Goal: Information Seeking & Learning: Learn about a topic

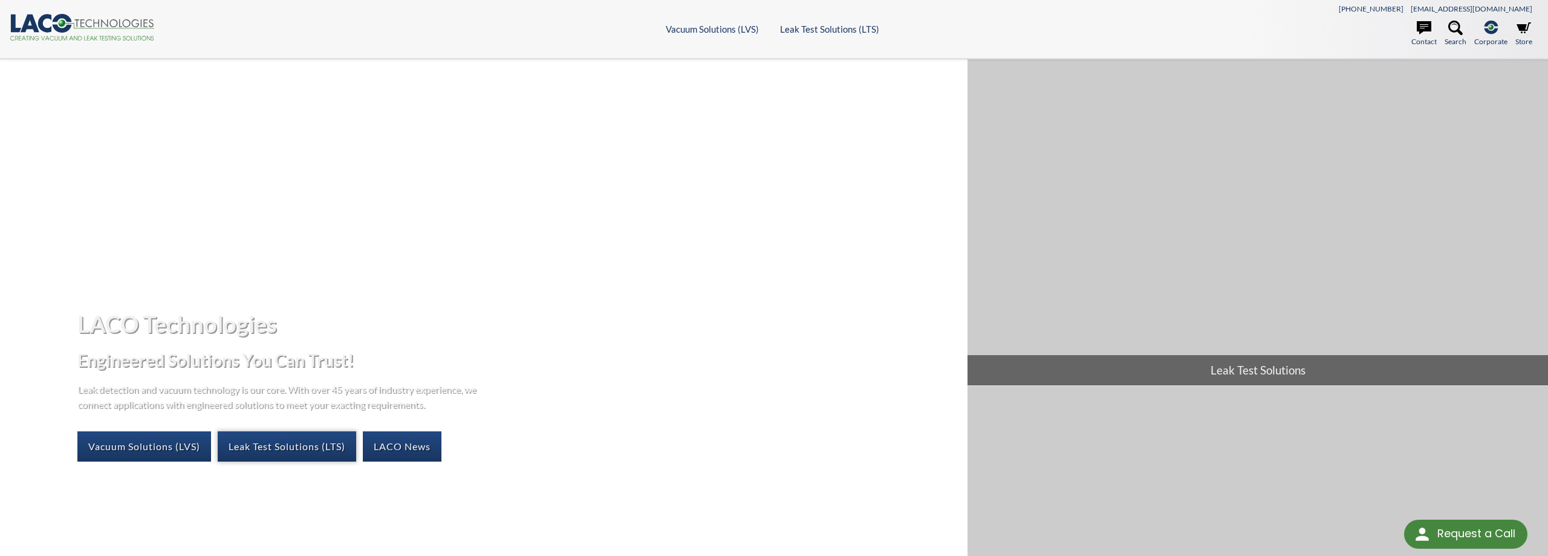
click at [259, 447] on link "Leak Test Solutions (LTS)" at bounding box center [287, 446] width 138 height 30
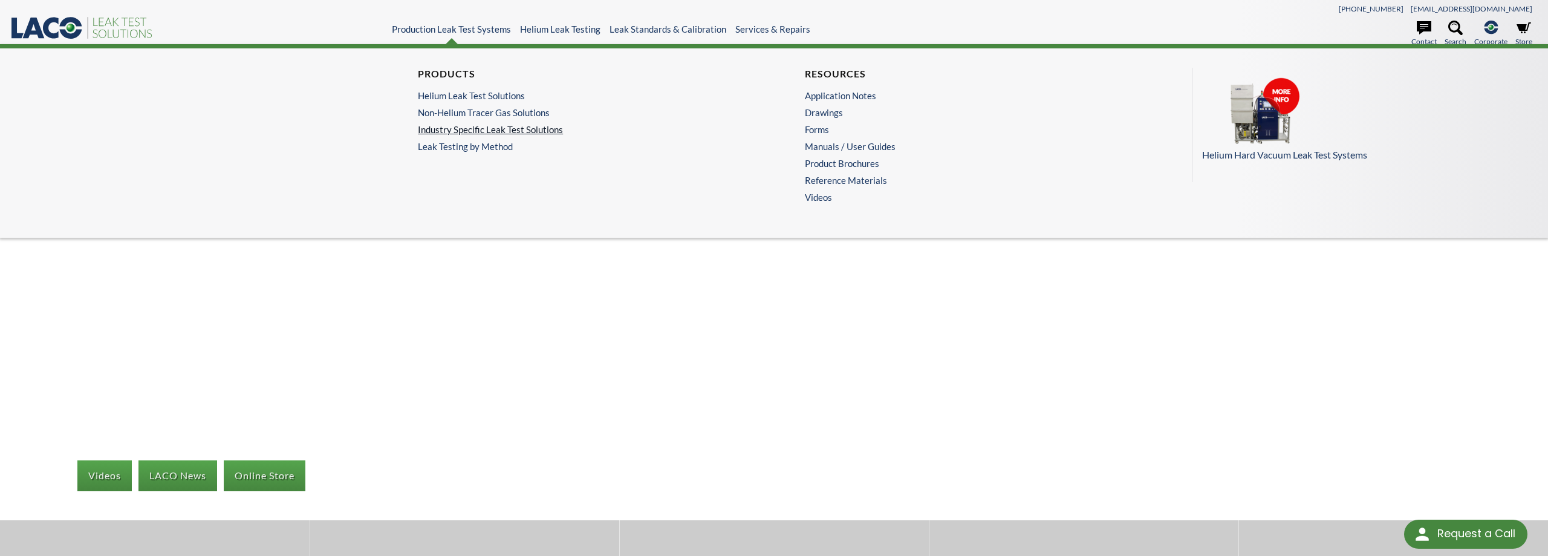
click at [451, 132] on link "Industry Specific Leak Test Solutions" at bounding box center [577, 129] width 319 height 11
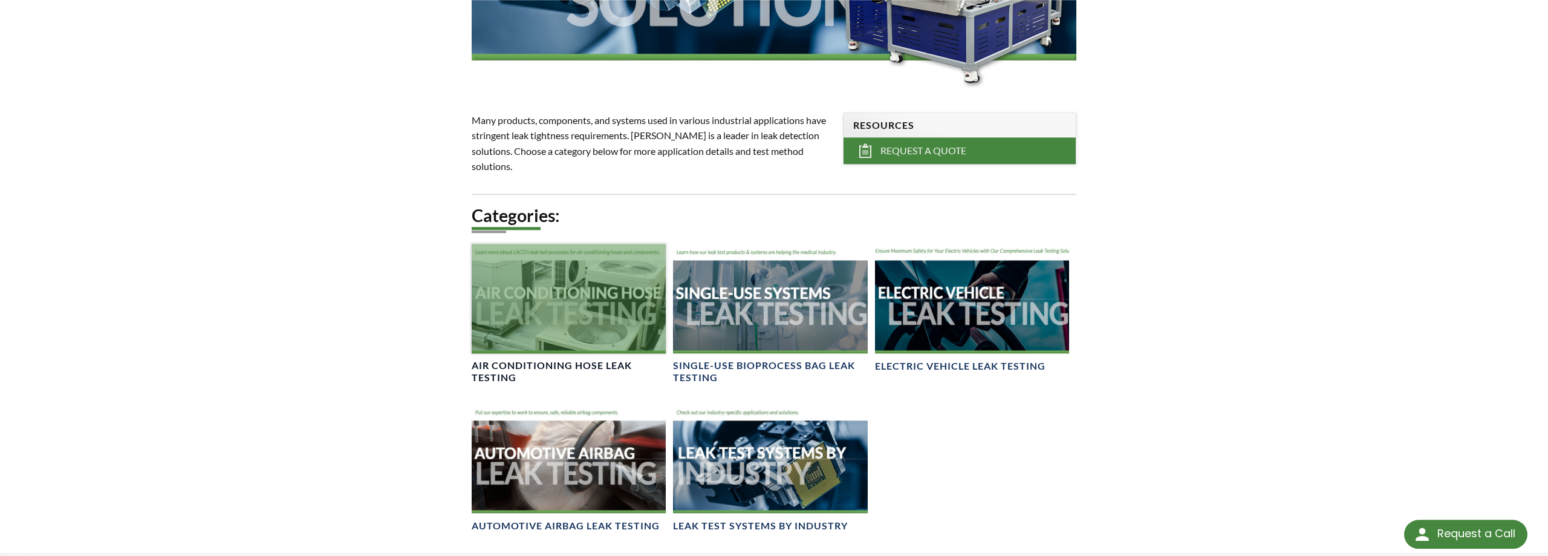
scroll to position [308, 0]
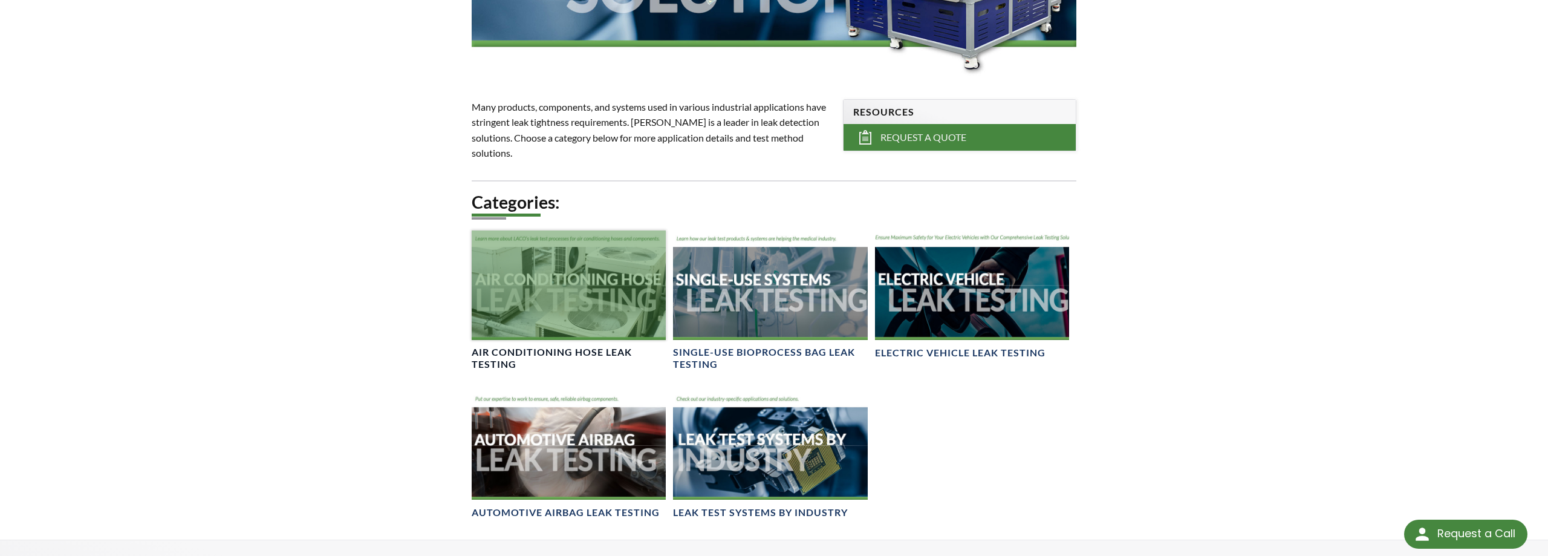
click at [553, 301] on div at bounding box center [569, 284] width 194 height 109
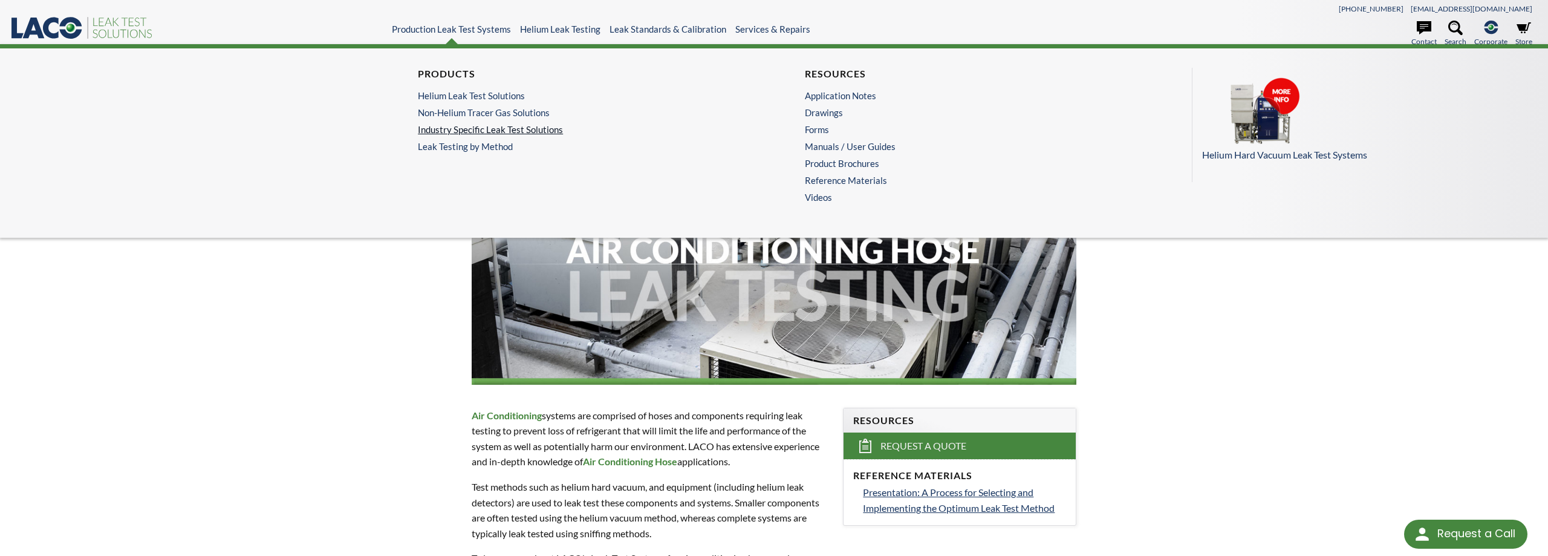
click at [441, 128] on link "Industry Specific Leak Test Solutions" at bounding box center [577, 129] width 319 height 11
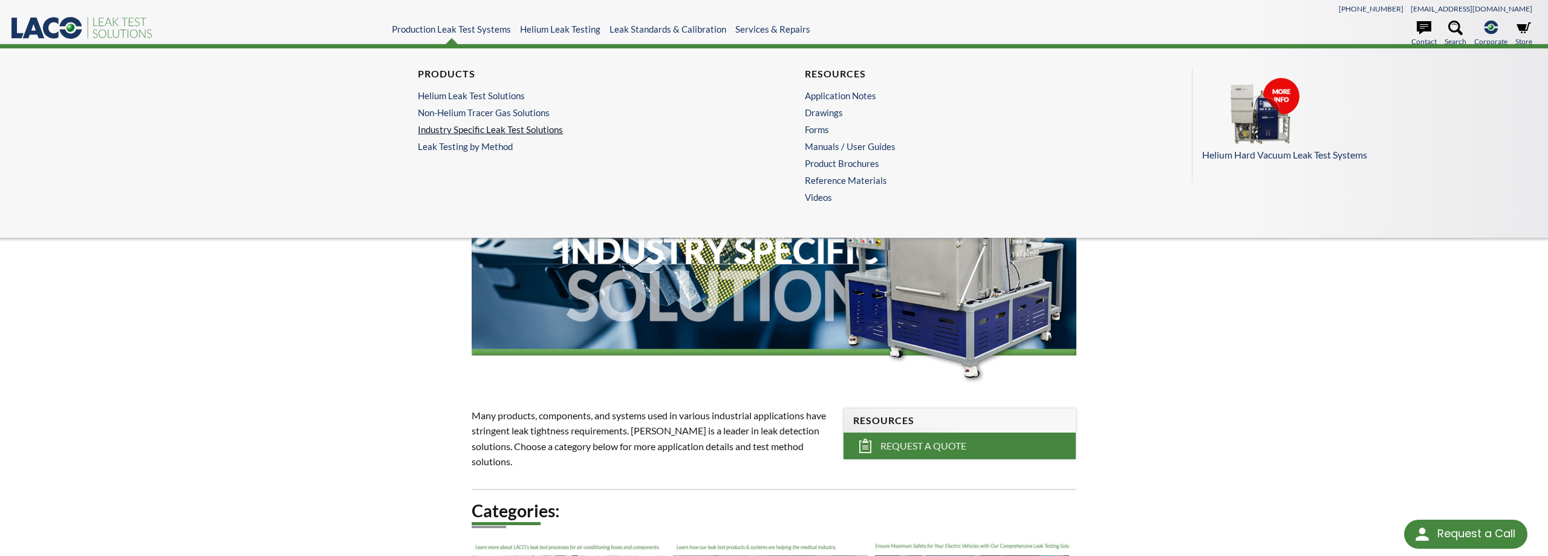
click at [463, 131] on link "Industry Specific Leak Test Solutions" at bounding box center [577, 129] width 319 height 11
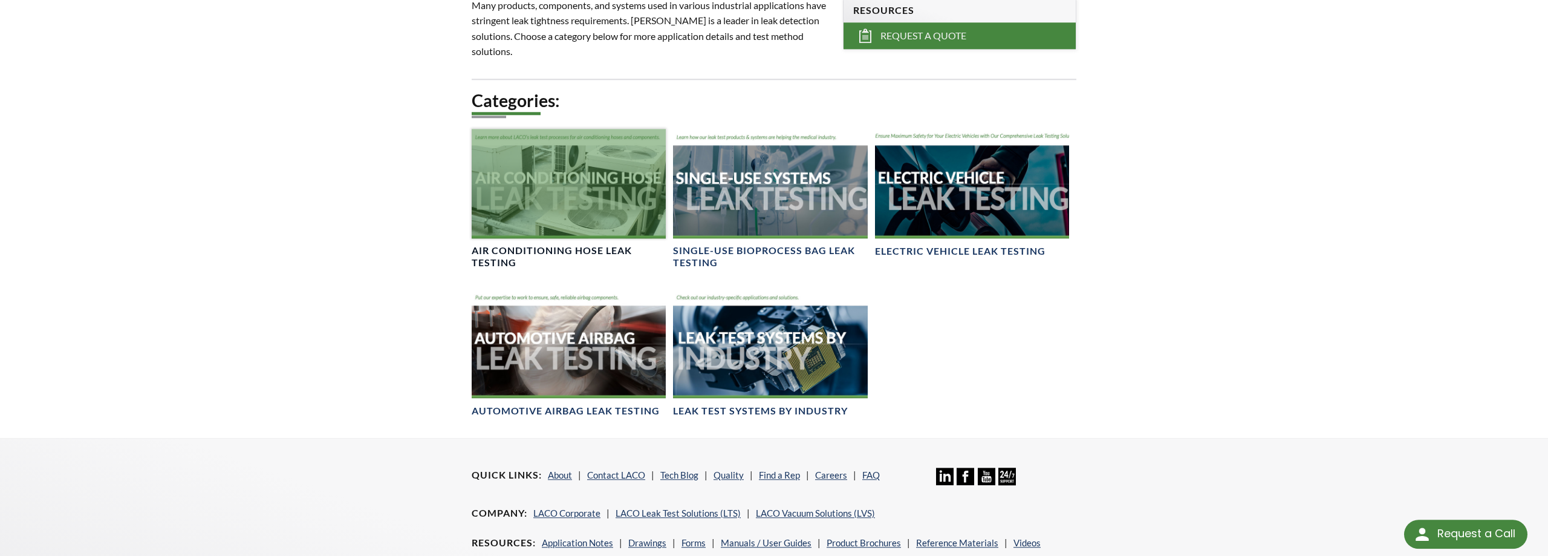
scroll to position [432, 0]
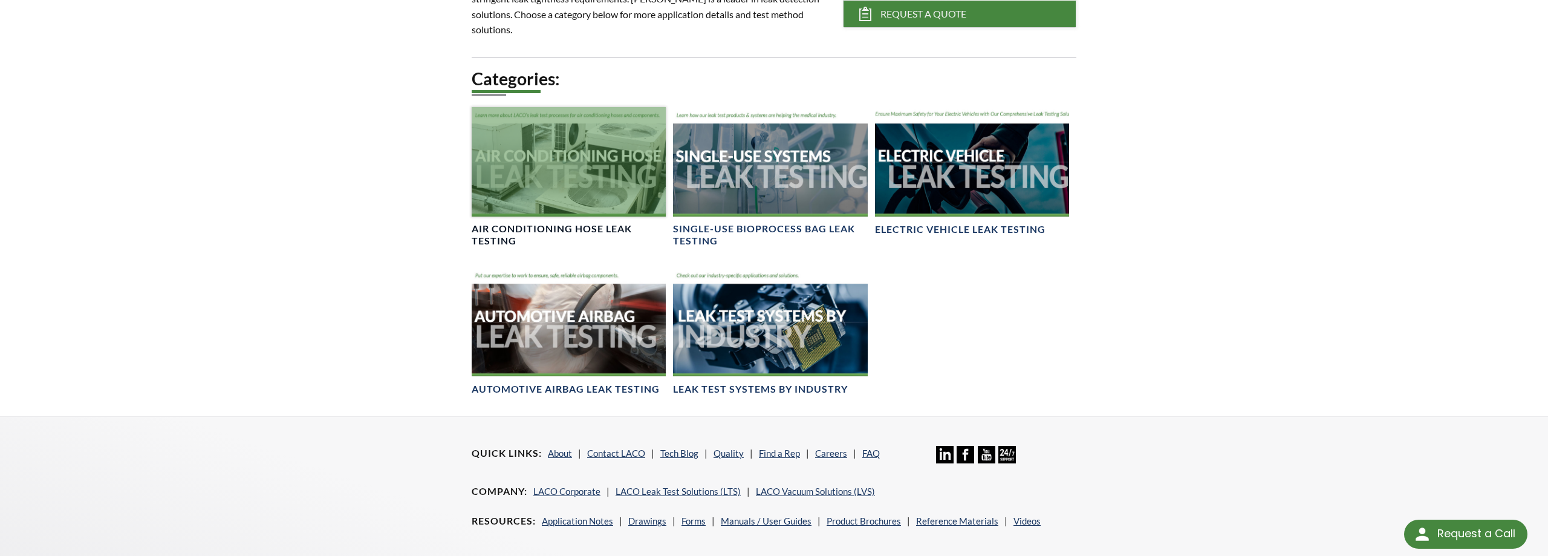
click at [546, 145] on div at bounding box center [569, 161] width 194 height 109
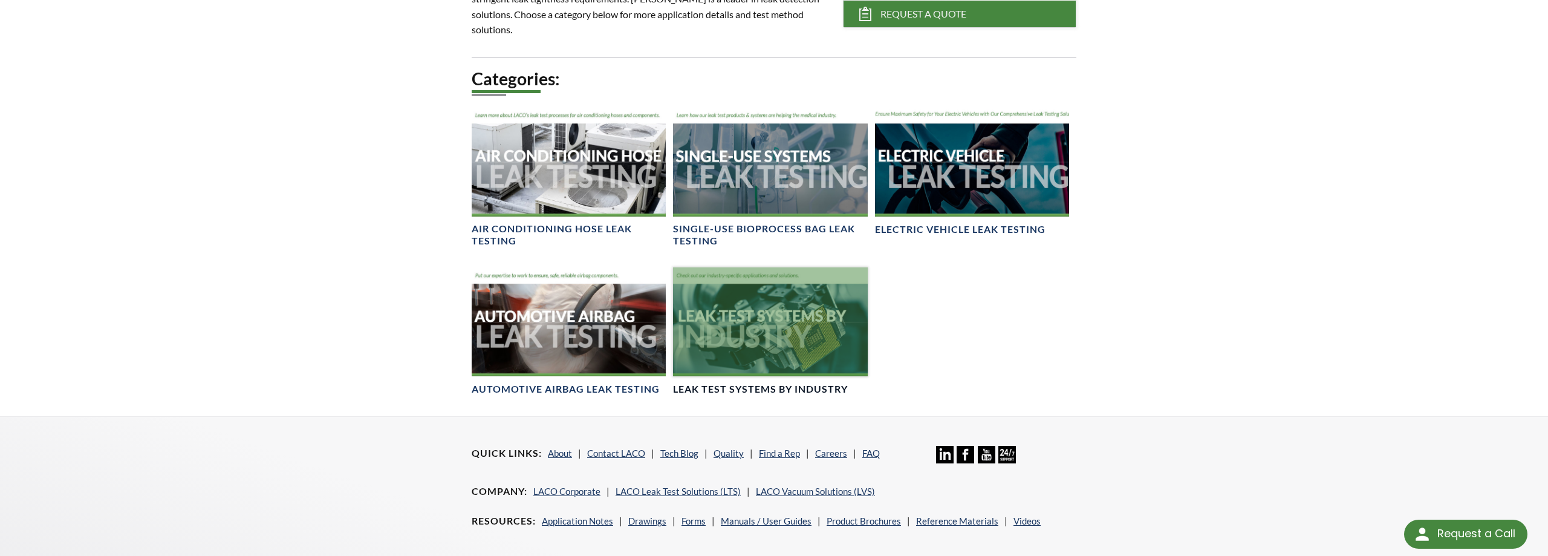
click at [807, 320] on div at bounding box center [770, 321] width 194 height 109
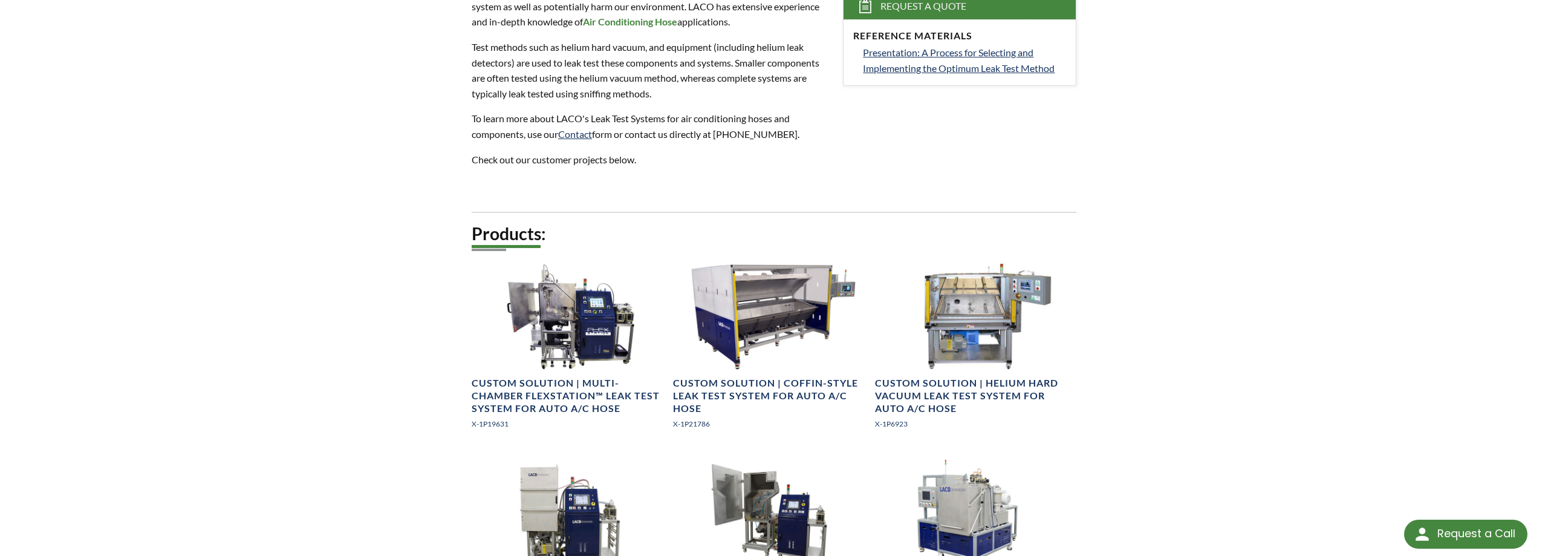
scroll to position [524, 0]
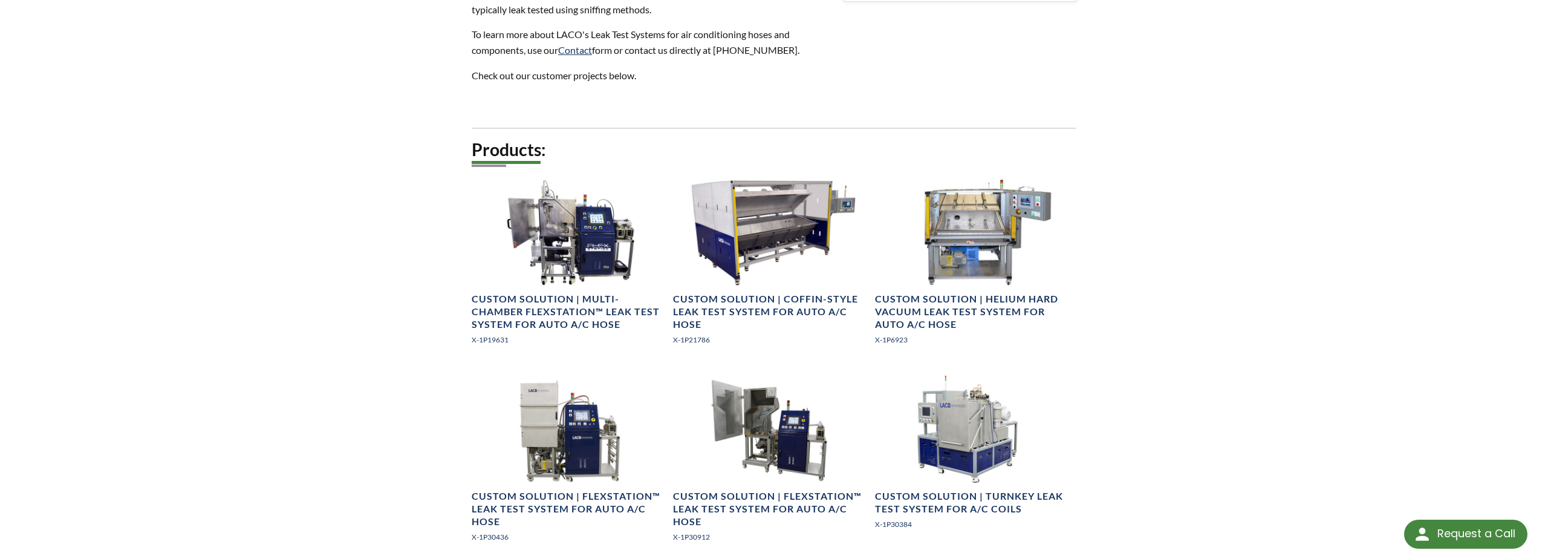
click at [1186, 233] on div "LTS » Production Leak Test Systems » Products » Industry Specific Leak Test Sol…" at bounding box center [774, 152] width 1548 height 1234
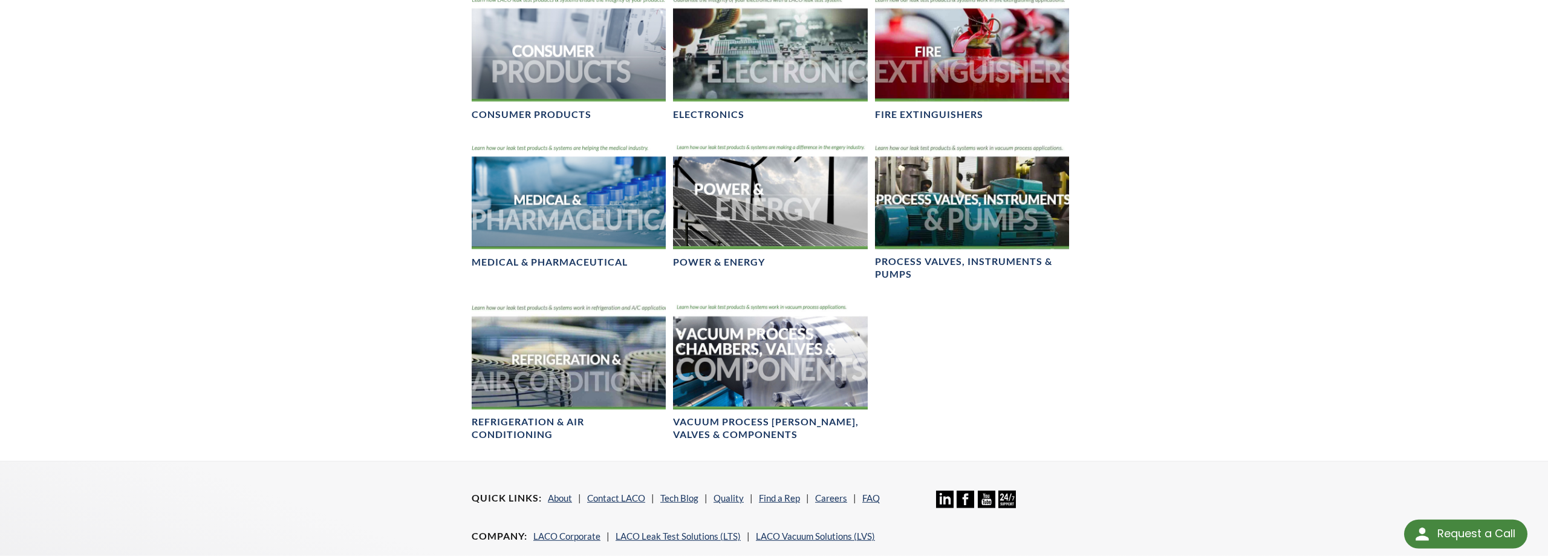
scroll to position [864, 0]
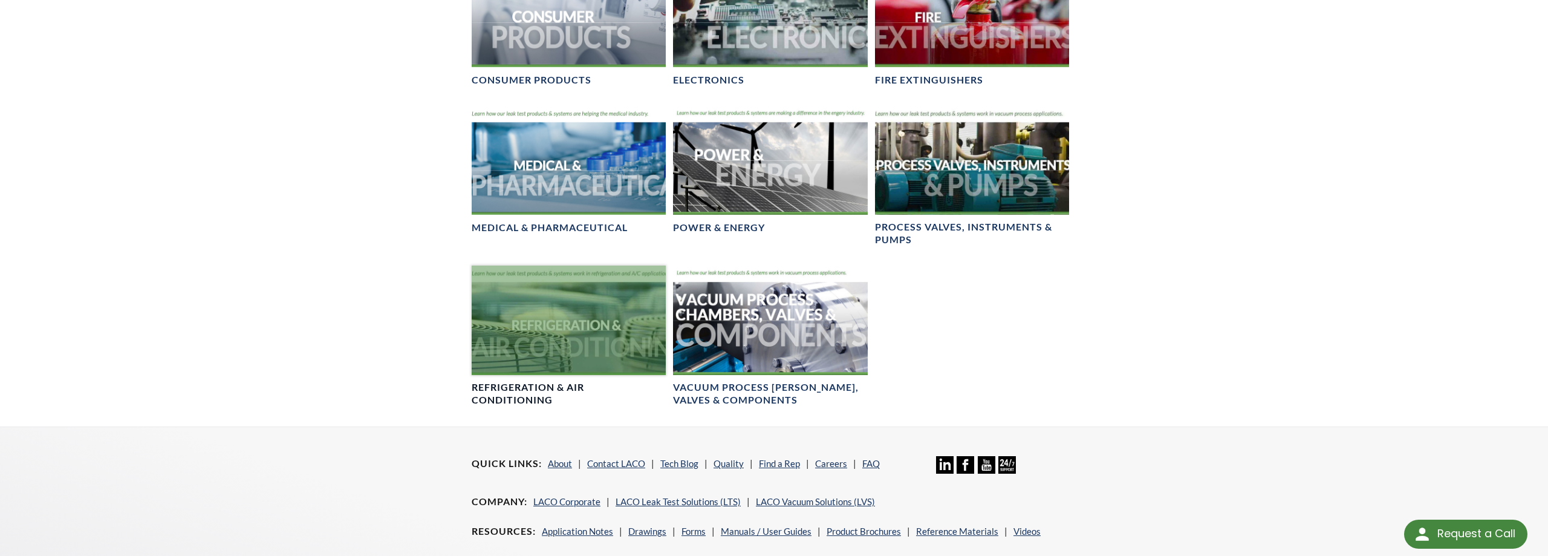
click at [539, 339] on div at bounding box center [569, 319] width 194 height 109
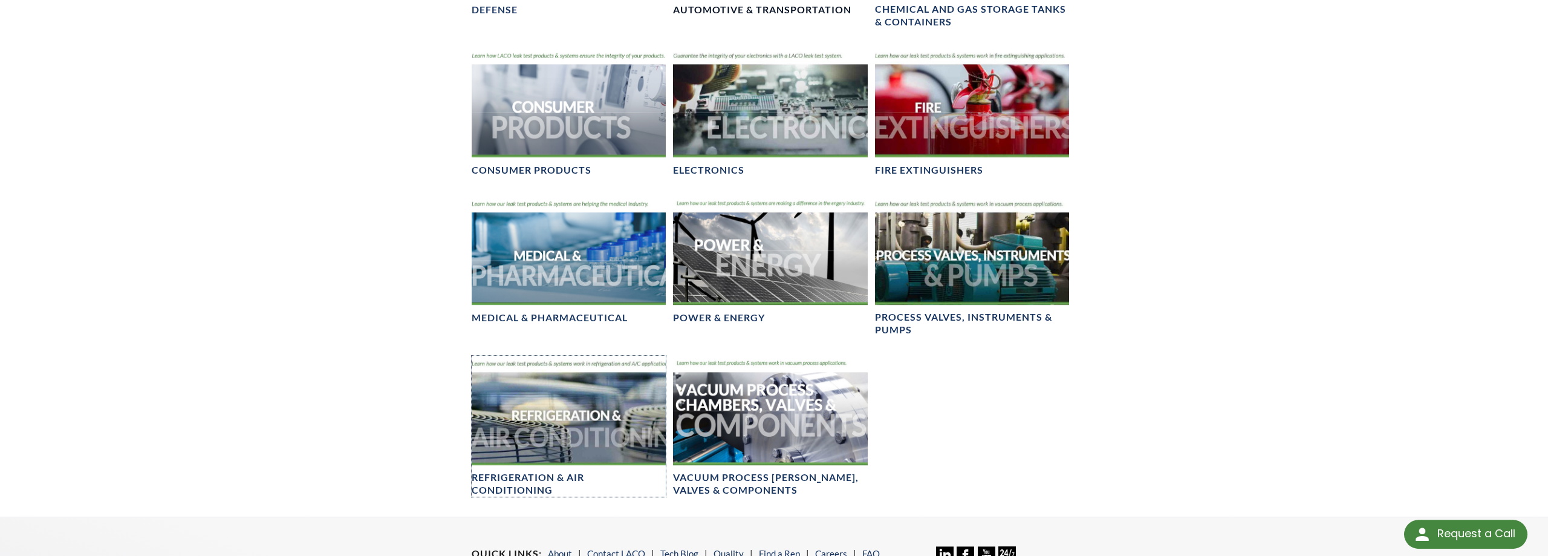
scroll to position [740, 0]
